Goal: Task Accomplishment & Management: Use online tool/utility

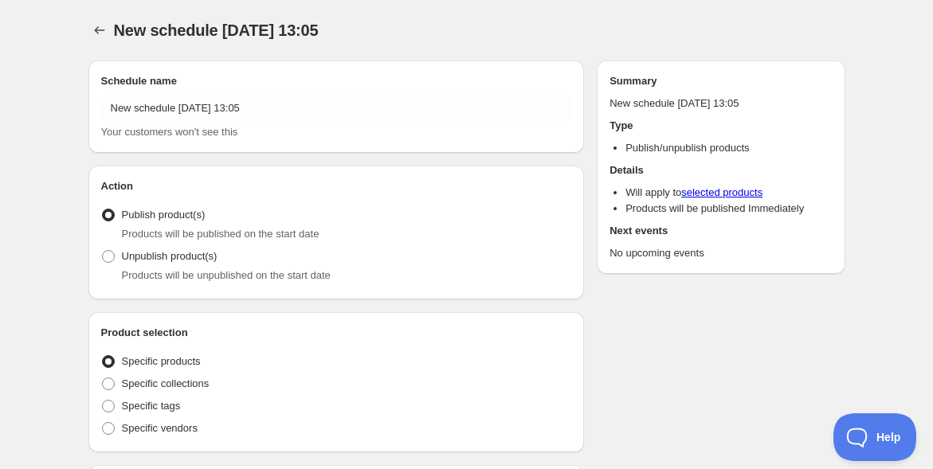
radio input "true"
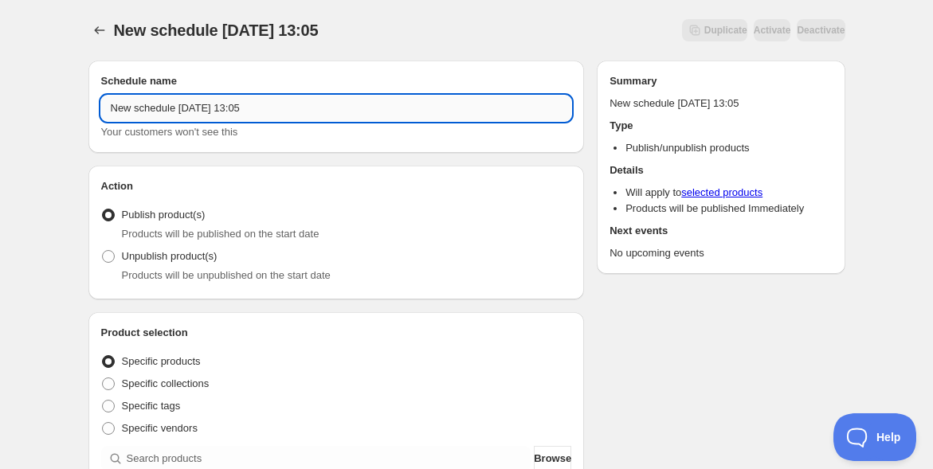
click at [198, 112] on input "New schedule [DATE] 13:05" at bounding box center [336, 108] width 471 height 25
paste input "10/20振鼓施術@[GEOGRAPHIC_DATA]"
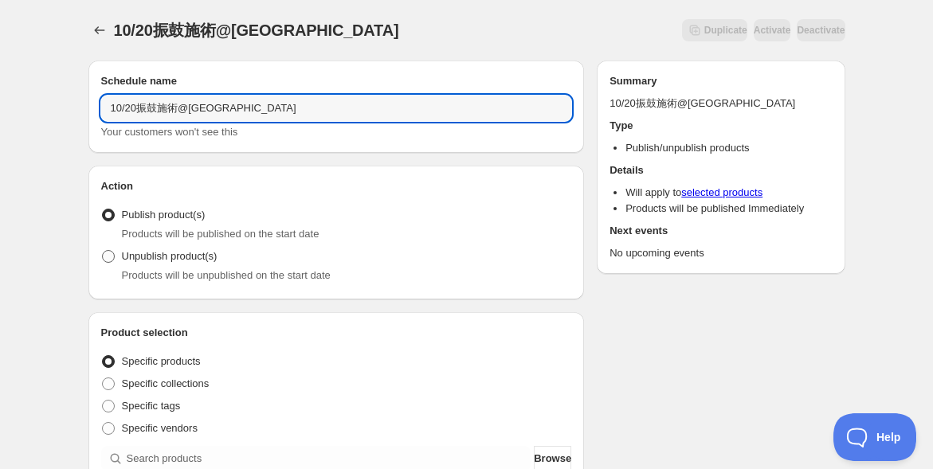
type input "10/20振鼓施術@[GEOGRAPHIC_DATA]"
click at [109, 251] on span at bounding box center [108, 256] width 13 height 13
click at [103, 251] on input "Unpublish product(s)" at bounding box center [102, 250] width 1 height 1
radio input "true"
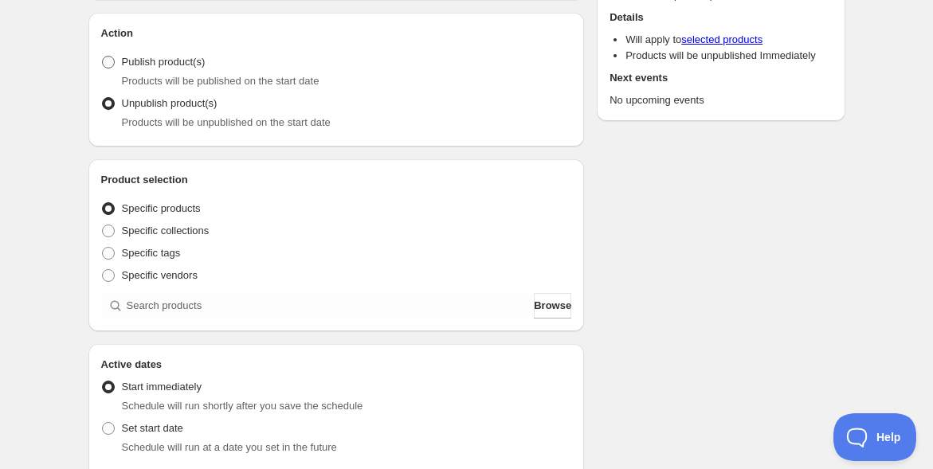
scroll to position [177, 0]
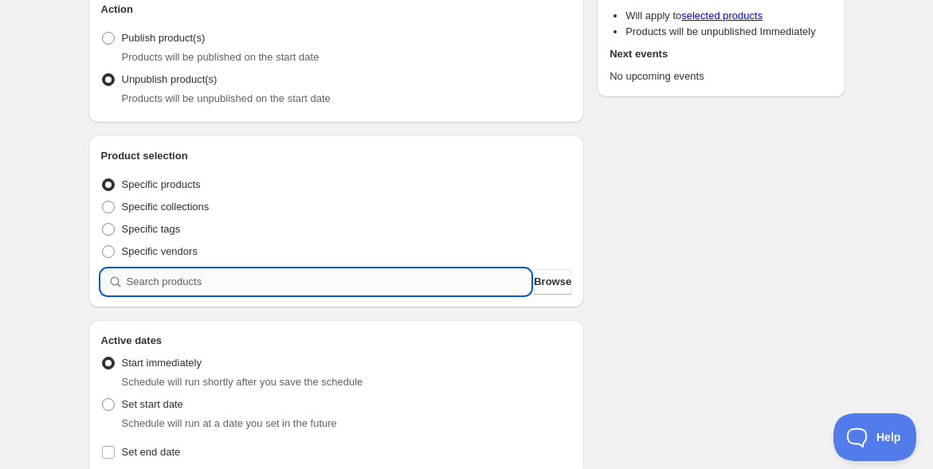
click at [191, 287] on input "search" at bounding box center [329, 281] width 405 height 25
paste input "【増枠決定！[DATE]】な[PERSON_NAME]ふね de [PERSON_NAME]先生のFURIKO施術 ＠[GEOGRAPHIC_DATA] 南青山"
type input "【増枠決定！[DATE]】な[PERSON_NAME]ふね de [PERSON_NAME]先生のFURIKO施術 ＠[GEOGRAPHIC_DATA] 南青山"
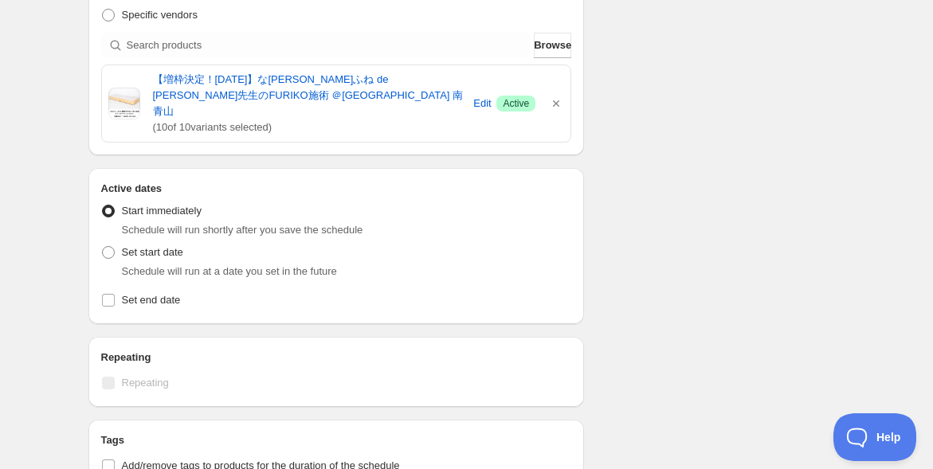
scroll to position [442, 0]
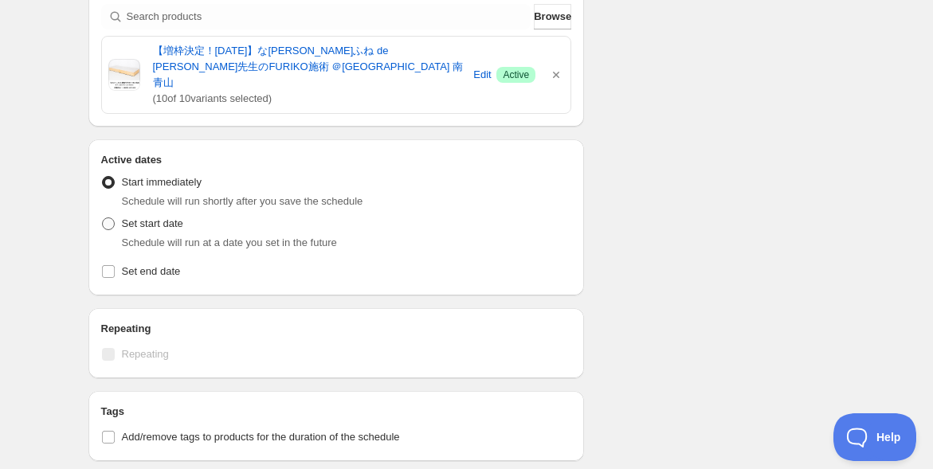
click at [107, 217] on span at bounding box center [108, 223] width 13 height 13
click at [103, 217] on input "Set start date" at bounding box center [102, 217] width 1 height 1
radio input "true"
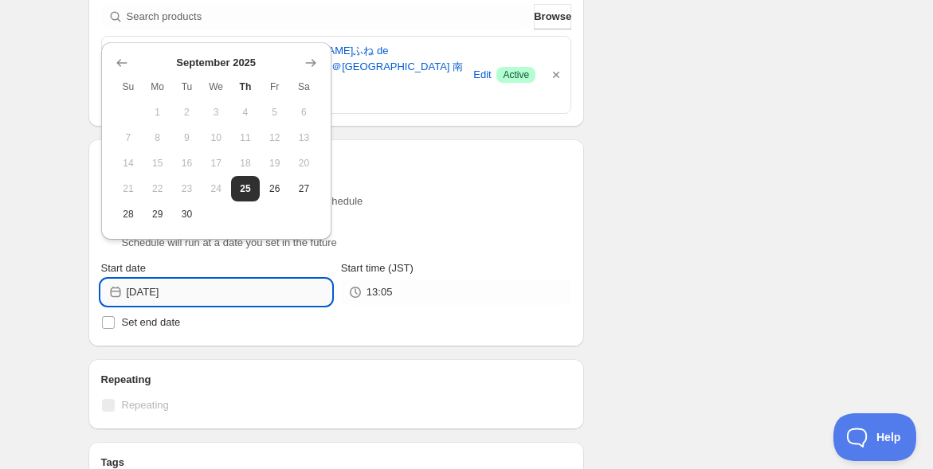
click at [241, 280] on input "[DATE]" at bounding box center [229, 292] width 205 height 25
click at [311, 65] on icon "Show next month, October 2025" at bounding box center [311, 63] width 16 height 16
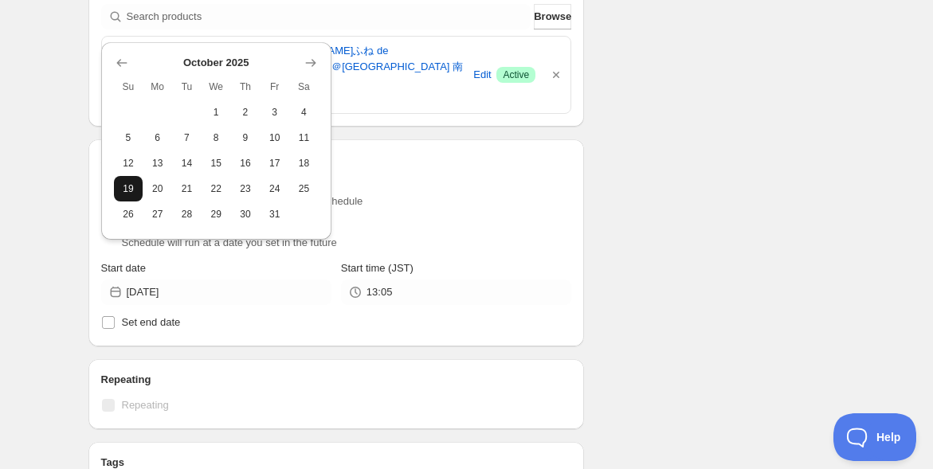
click at [127, 193] on span "19" at bounding box center [128, 188] width 17 height 13
type input "[DATE]"
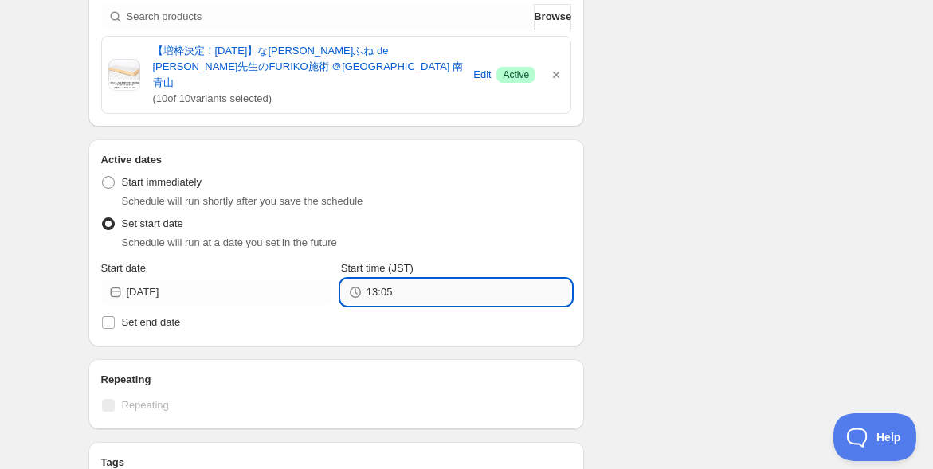
click at [449, 280] on input "13:05" at bounding box center [468, 292] width 205 height 25
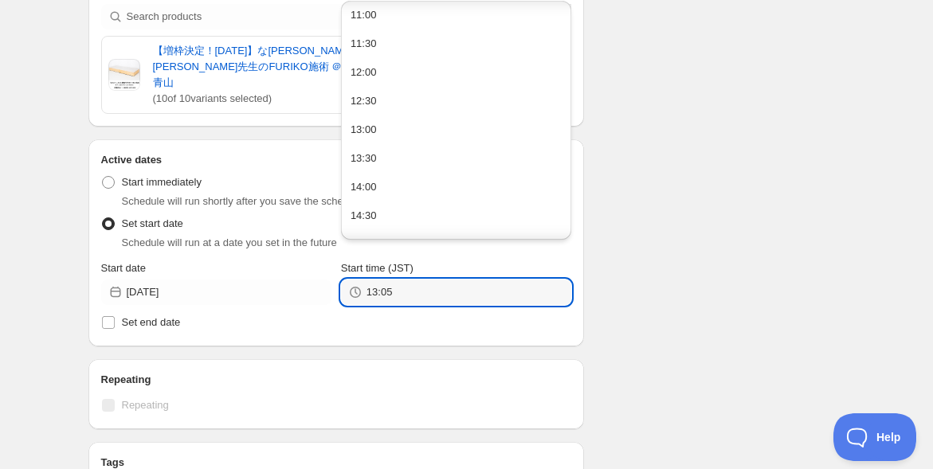
scroll to position [797, 0]
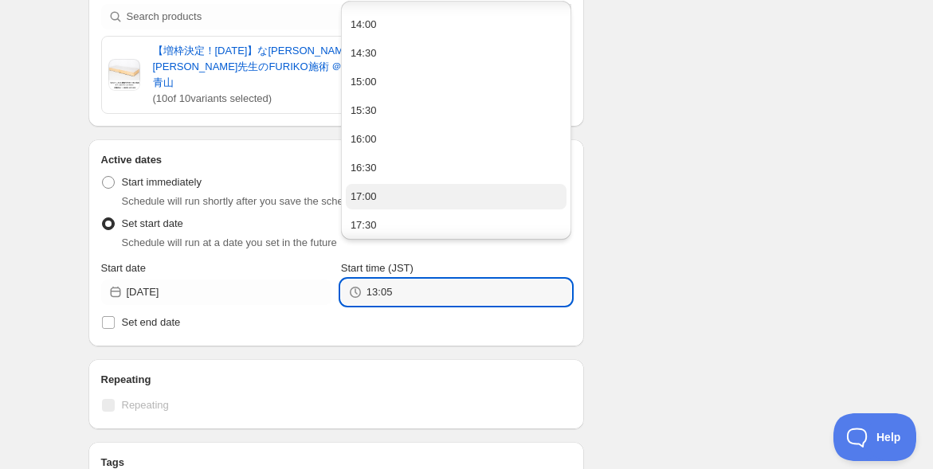
click at [430, 188] on button "17:00" at bounding box center [456, 196] width 221 height 25
type input "17:00"
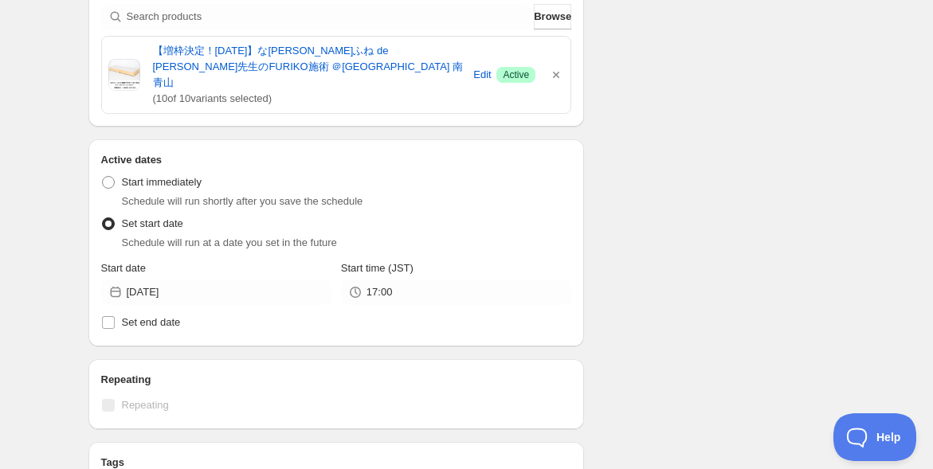
click at [671, 219] on div "Schedule name 10/20振鼓施術@南青山アーカイブ Your customers won't see this Action Action Pu…" at bounding box center [461, 239] width 770 height 1267
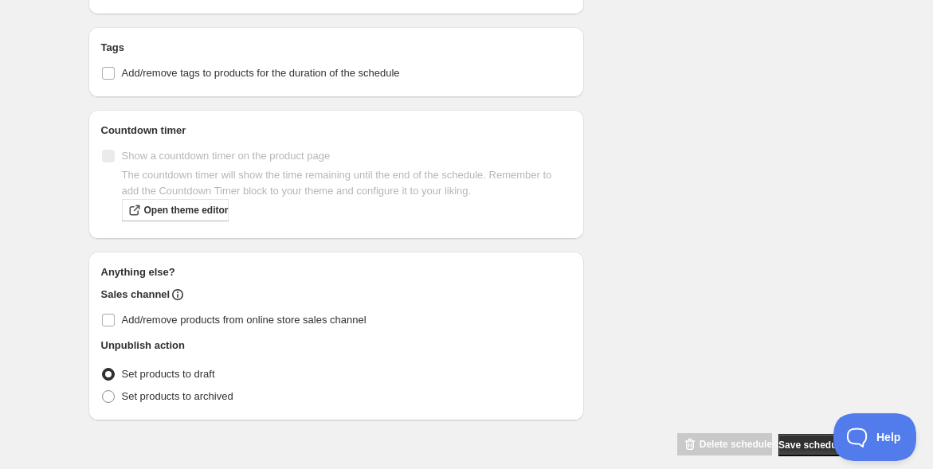
scroll to position [858, 0]
click at [210, 390] on span "Set products to archived" at bounding box center [178, 396] width 112 height 12
click at [103, 390] on input "Set products to archived" at bounding box center [102, 390] width 1 height 1
radio input "true"
click at [210, 390] on span "Set products to archived" at bounding box center [178, 396] width 112 height 12
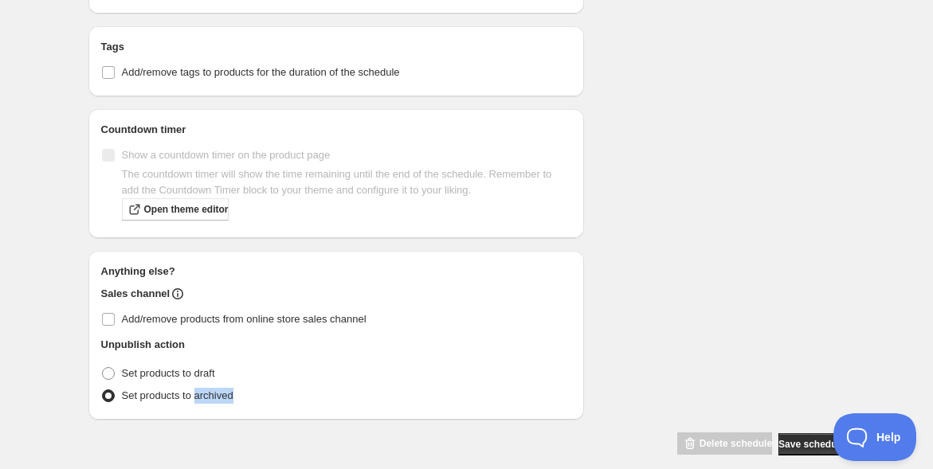
click at [103, 390] on input "Set products to archived" at bounding box center [102, 390] width 1 height 1
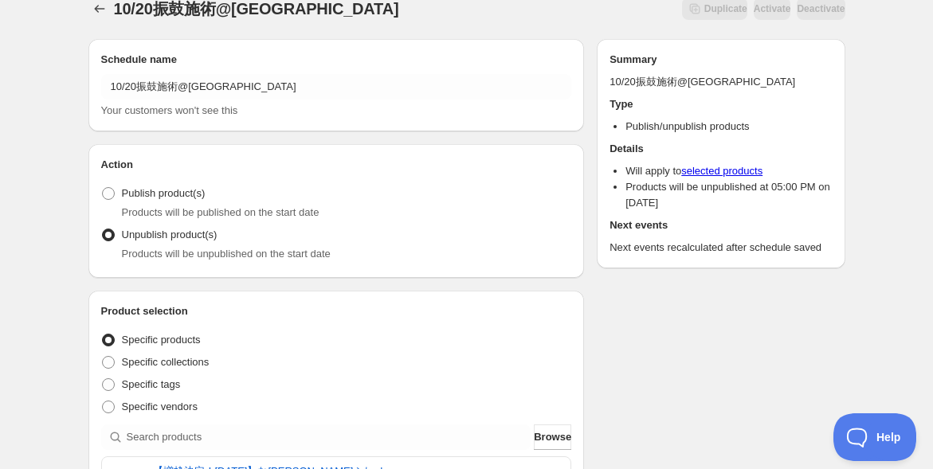
scroll to position [0, 0]
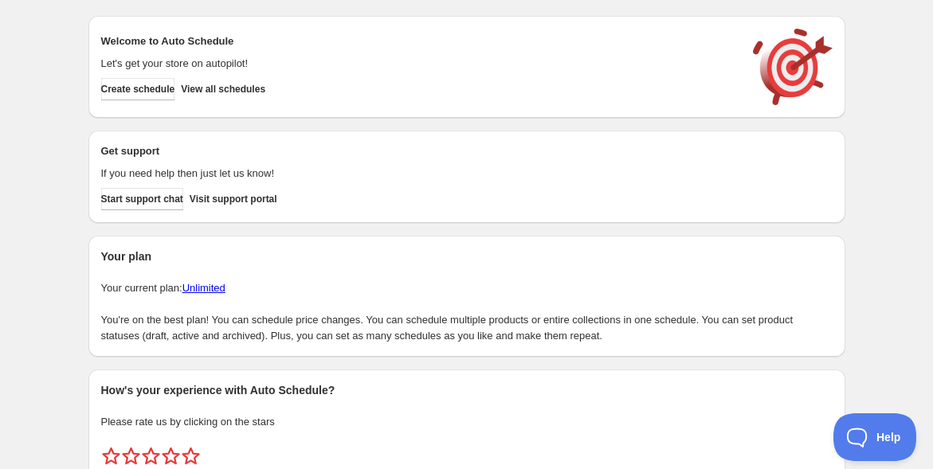
click at [66, 359] on div "Create schedule Help & support Cancel Discount prices Schedule a discount, sale…" at bounding box center [466, 266] width 933 height 533
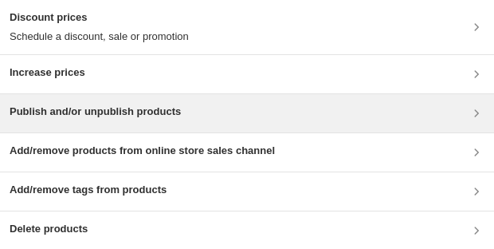
click at [245, 112] on div "Publish and/or unpublish products" at bounding box center [247, 113] width 475 height 19
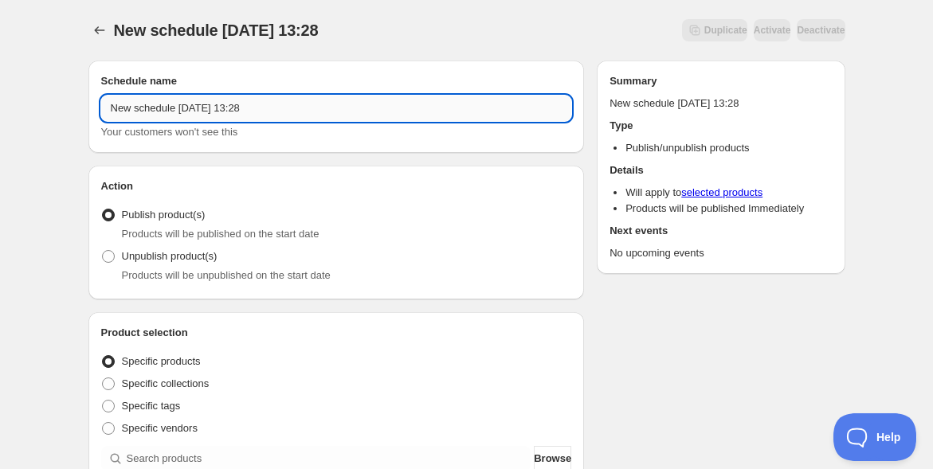
click at [307, 108] on input "New schedule Sep 25 2025 13:28" at bounding box center [336, 108] width 471 height 25
paste input "圀手會「新規入会説明会」アーカイブ"
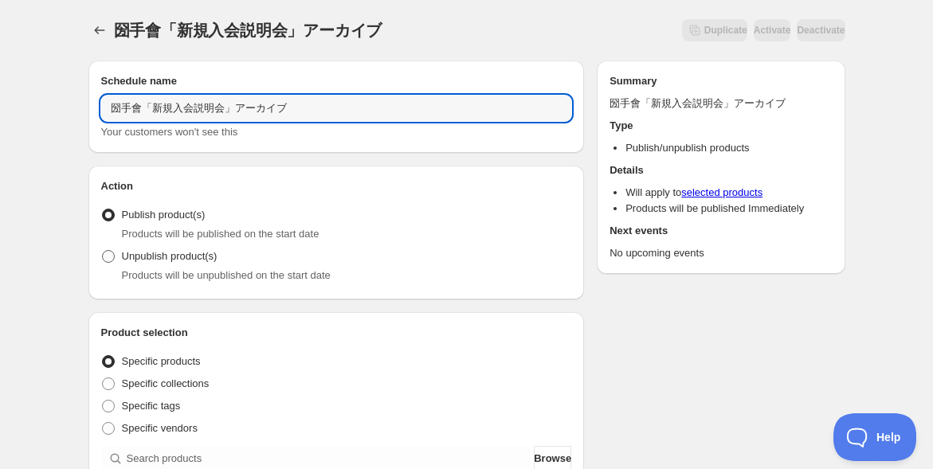
type input "圀手會「新規入会説明会」アーカイブ"
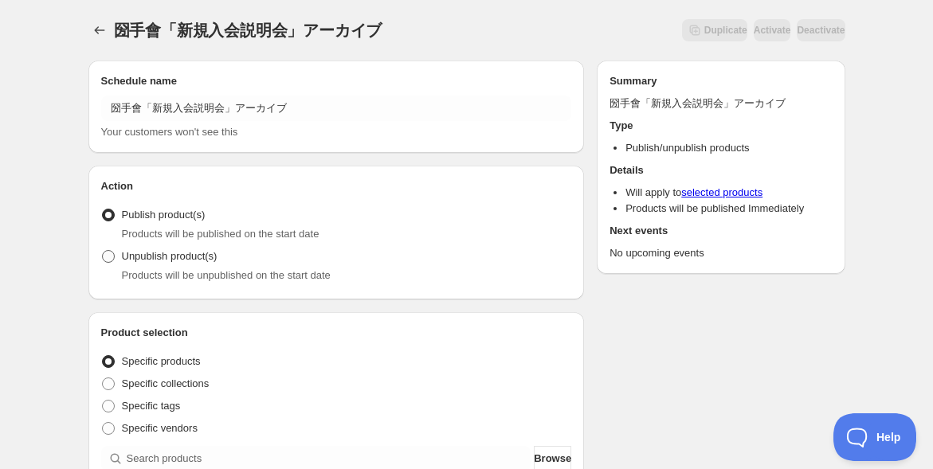
click at [130, 260] on span "Unpublish product(s)" at bounding box center [170, 256] width 96 height 12
click at [103, 251] on input "Unpublish product(s)" at bounding box center [102, 250] width 1 height 1
radio input "true"
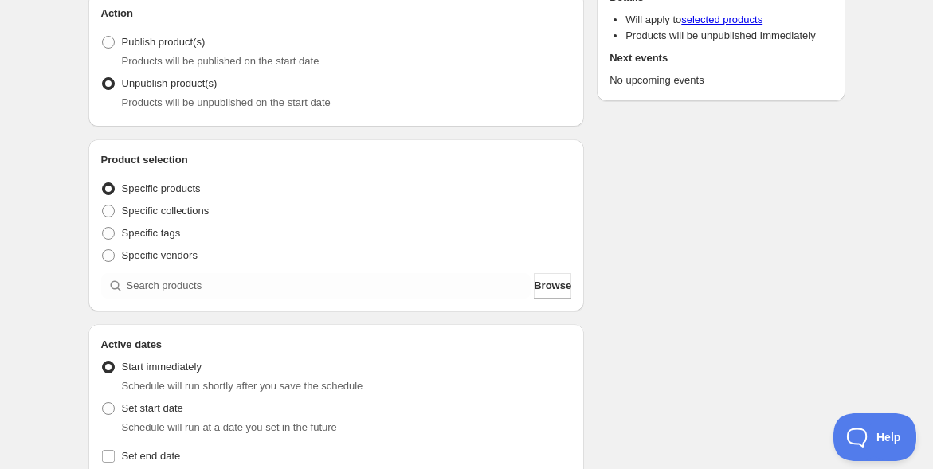
scroll to position [177, 0]
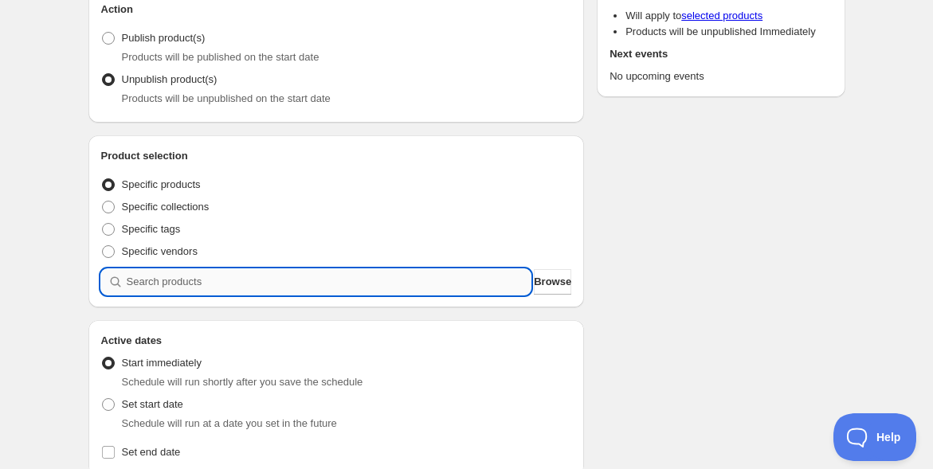
click at [175, 284] on input "search" at bounding box center [329, 281] width 405 height 25
paste input "圀手會「新規入会説明会」お申し込み"
type input "圀手會「新規入会説明会」お申し込み"
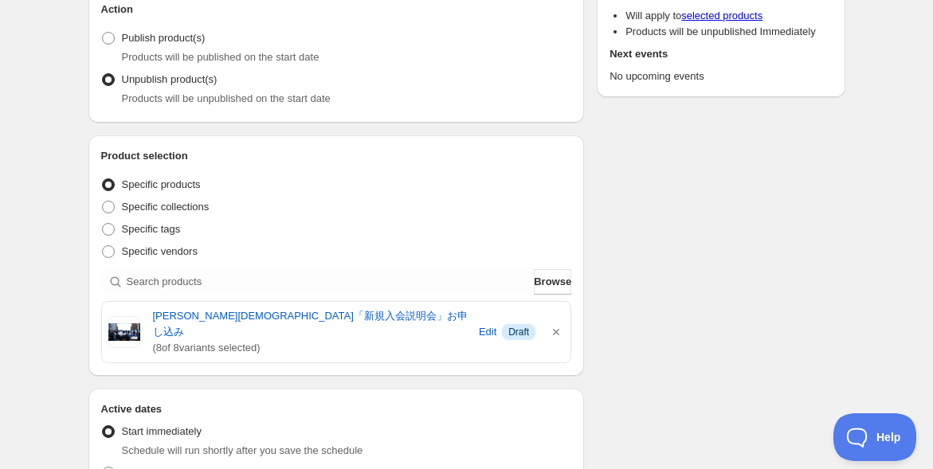
click at [53, 310] on div "圀手會「新規入会説明会」アーカイブ. This page is ready 圀手會「新規入会説明会」アーカイブ Duplicate Activate Deac…" at bounding box center [466, 462] width 933 height 1279
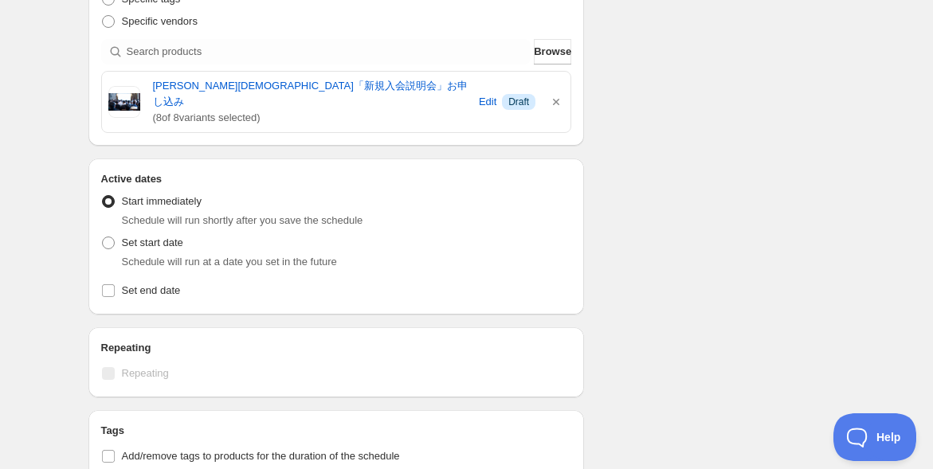
scroll to position [442, 0]
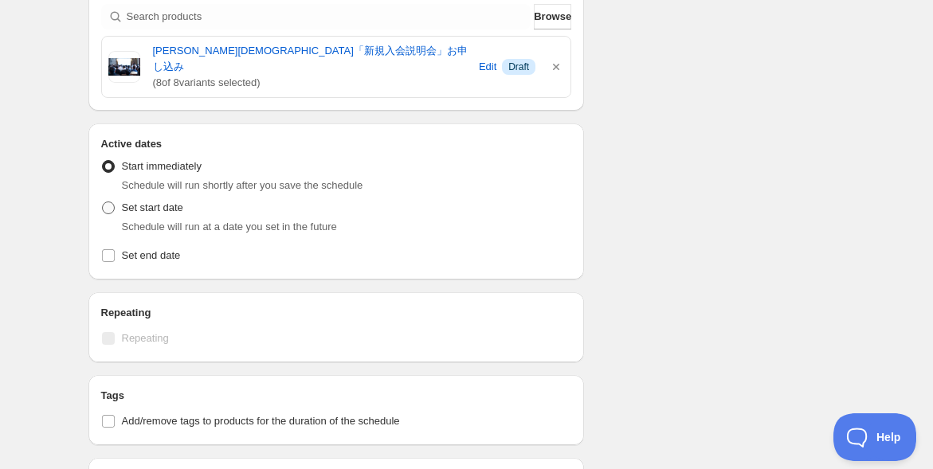
click at [107, 202] on span at bounding box center [108, 208] width 13 height 13
click at [103, 202] on input "Set start date" at bounding box center [102, 202] width 1 height 1
radio input "true"
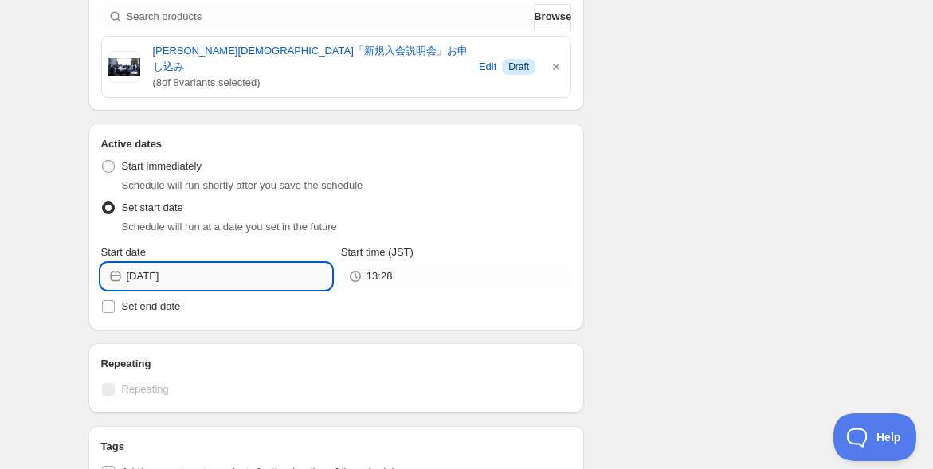
click at [225, 264] on input "[DATE]" at bounding box center [229, 276] width 205 height 25
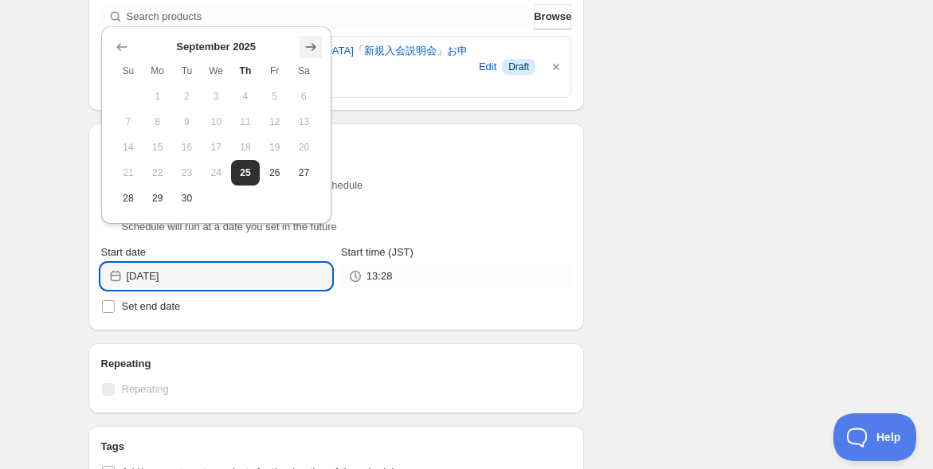
click at [306, 47] on icon "Show next month, October 2025" at bounding box center [311, 47] width 16 height 16
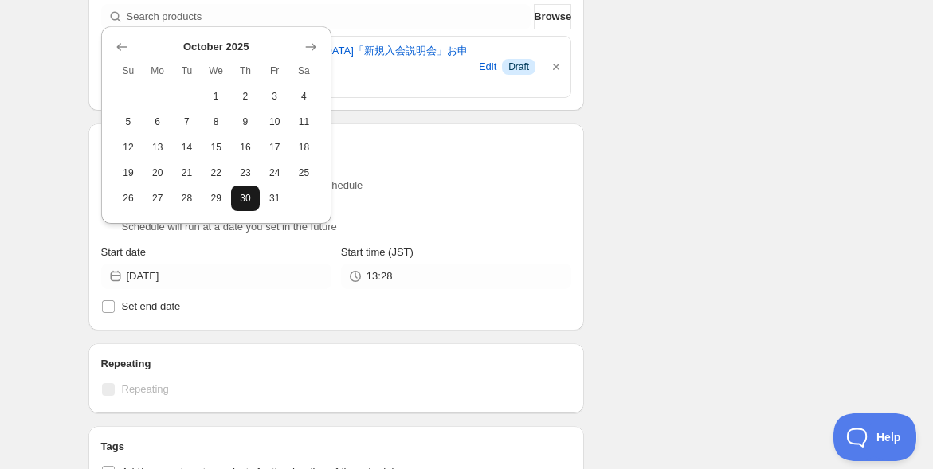
click at [249, 197] on span "30" at bounding box center [245, 198] width 17 height 13
type input "2025-10-30"
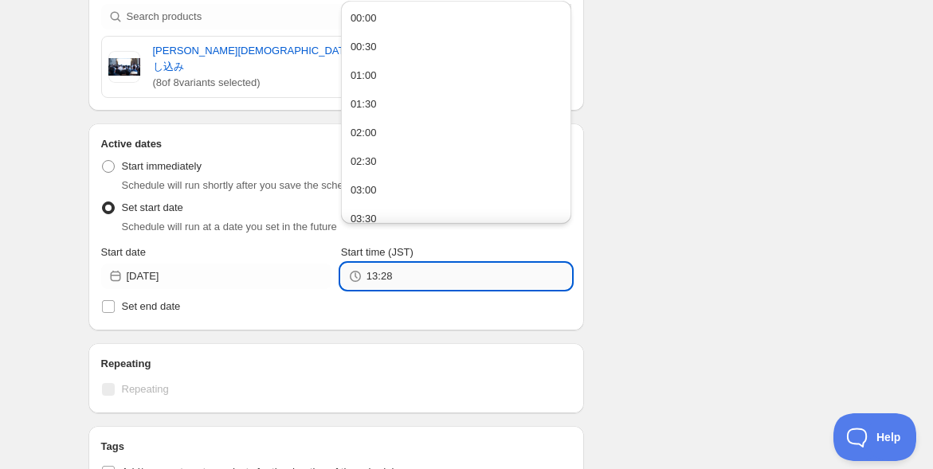
click at [412, 265] on input "13:28" at bounding box center [468, 276] width 205 height 25
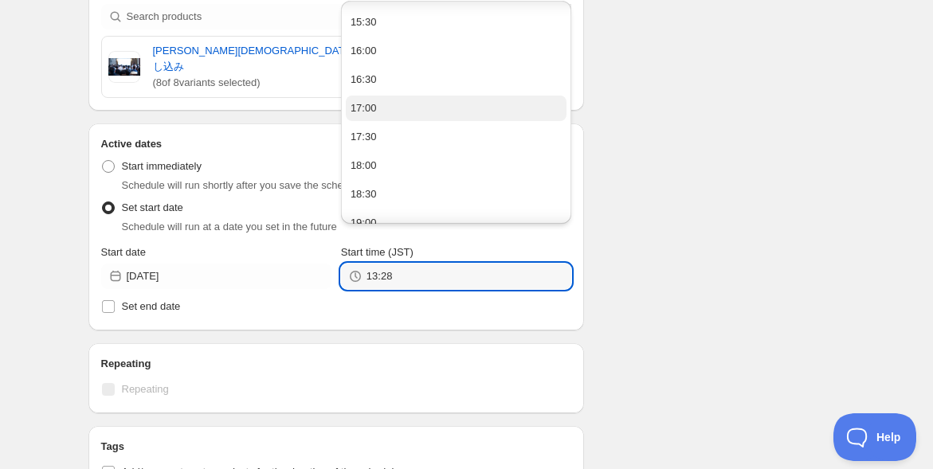
click at [434, 101] on button "17:00" at bounding box center [456, 108] width 221 height 25
type input "17:00"
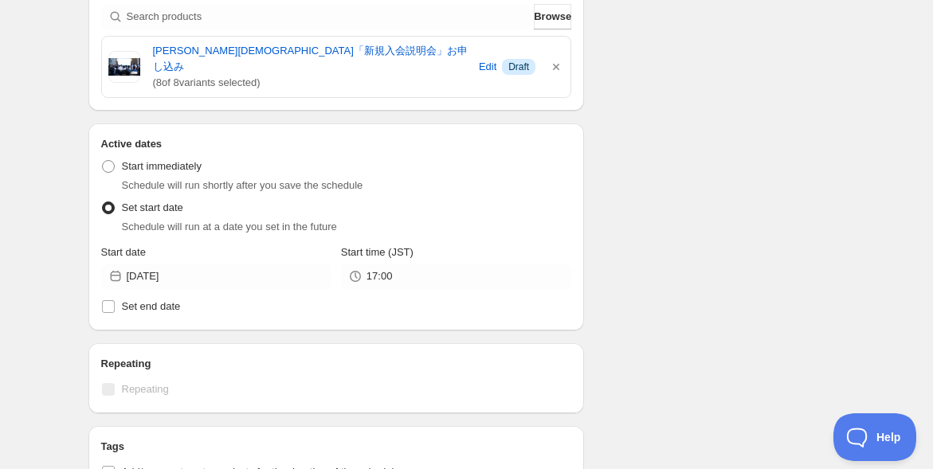
click at [666, 161] on div "Schedule name 圀手會「新規入会説明会」アーカイブ Your customers won't see this Action Action Pub…" at bounding box center [461, 231] width 770 height 1251
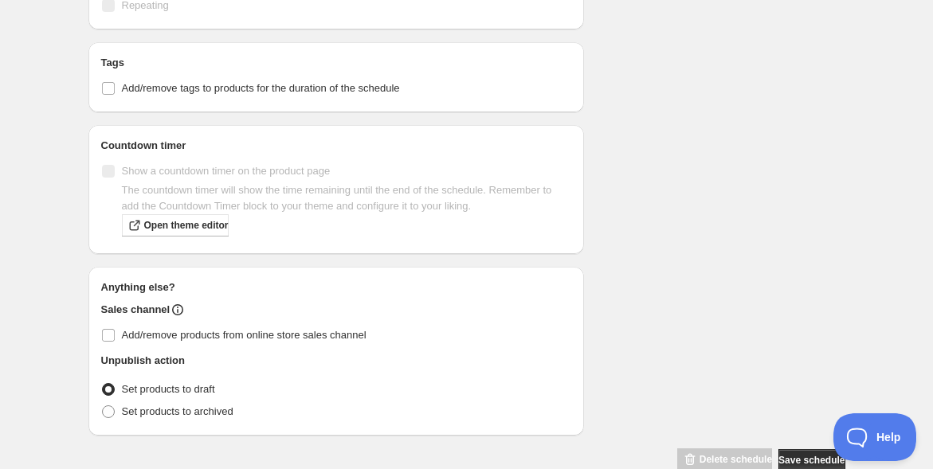
scroll to position [842, 0]
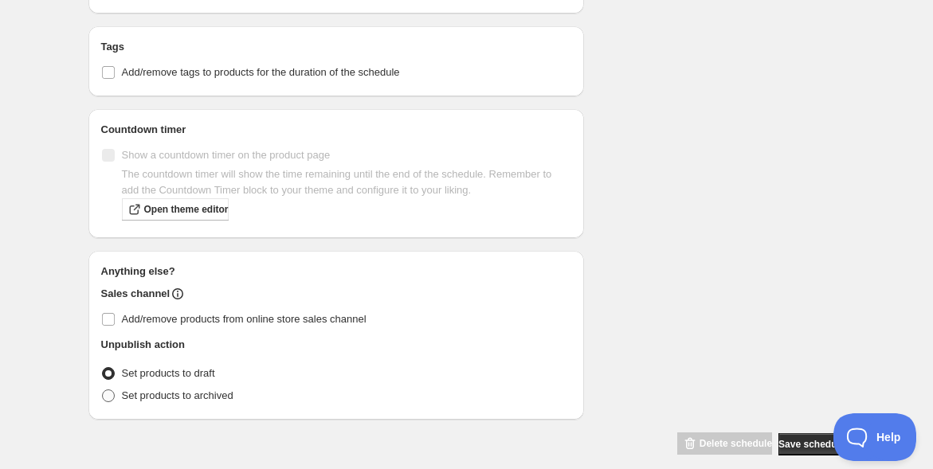
click at [143, 390] on span "Set products to archived" at bounding box center [178, 396] width 112 height 12
click at [103, 390] on input "Set products to archived" at bounding box center [102, 390] width 1 height 1
radio input "true"
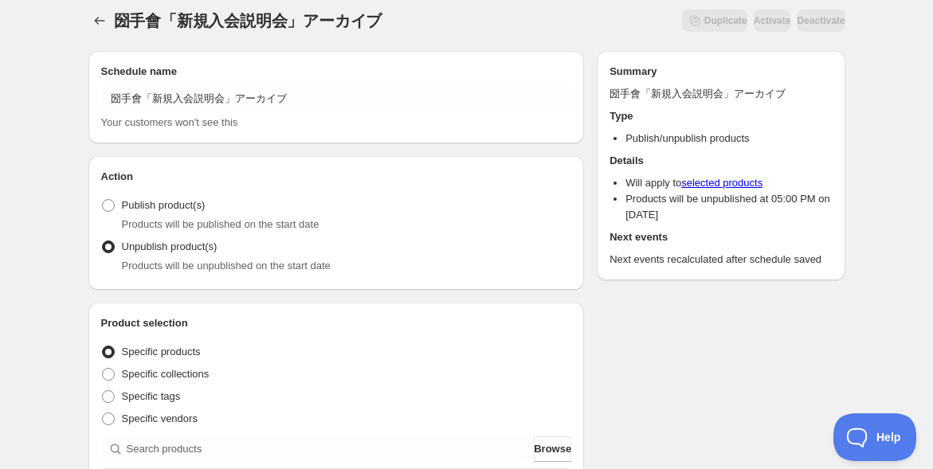
scroll to position [0, 0]
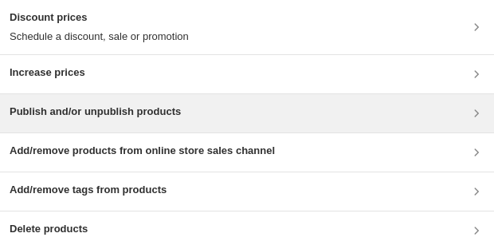
click at [298, 111] on div "Publish and/or unpublish products" at bounding box center [247, 113] width 475 height 19
